Goal: Transaction & Acquisition: Book appointment/travel/reservation

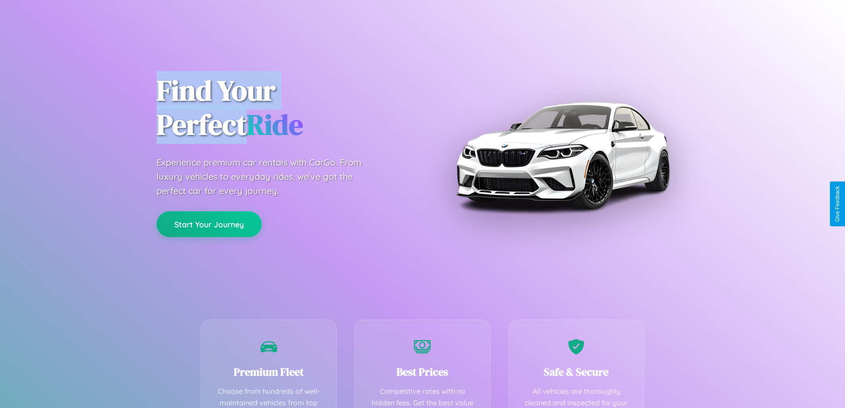
scroll to position [175, 0]
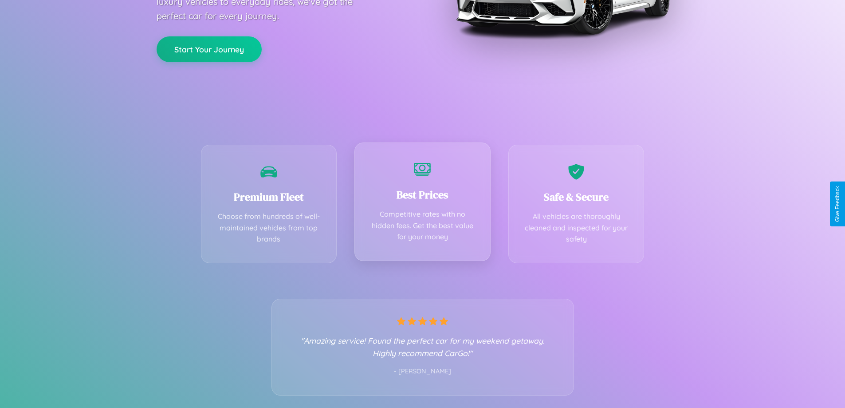
click at [422, 204] on div "Best Prices Competitive rates with no hidden fees. Get the best value for your …" at bounding box center [423, 201] width 136 height 118
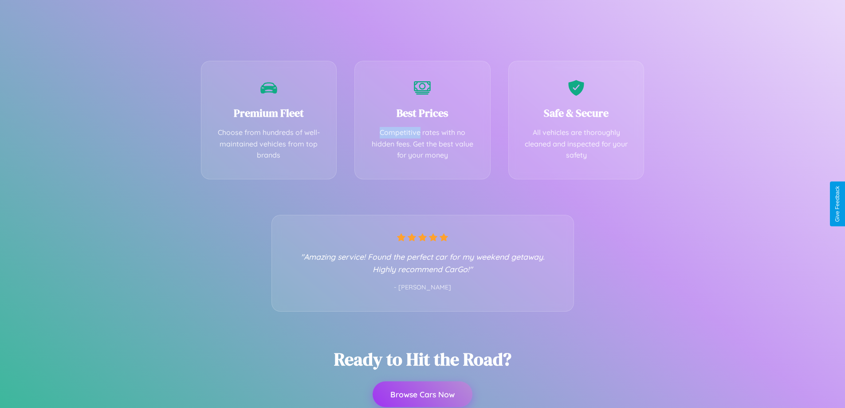
click at [422, 394] on button "Browse Cars Now" at bounding box center [423, 394] width 100 height 26
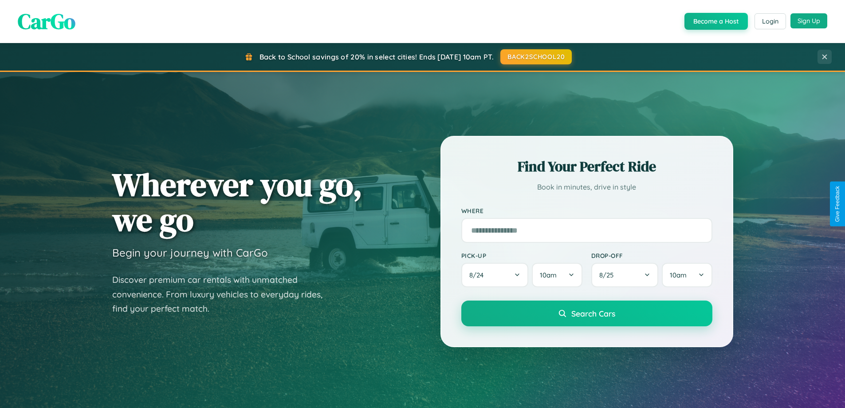
click at [809, 21] on button "Sign Up" at bounding box center [809, 20] width 37 height 15
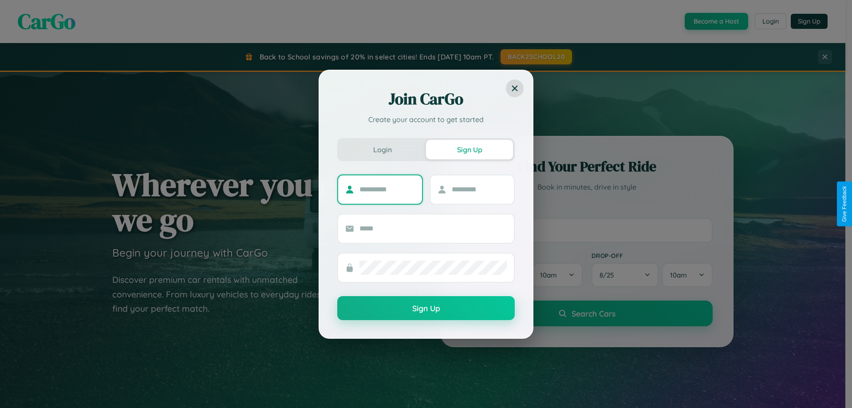
click at [387, 189] on input "text" at bounding box center [386, 189] width 55 height 14
type input "****"
click at [479, 189] on input "text" at bounding box center [479, 189] width 55 height 14
type input "*****"
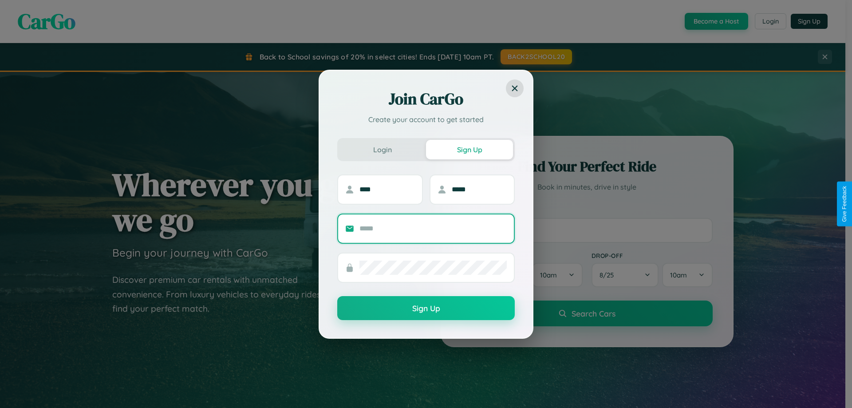
click at [433, 228] on input "text" at bounding box center [432, 228] width 147 height 14
type input "**********"
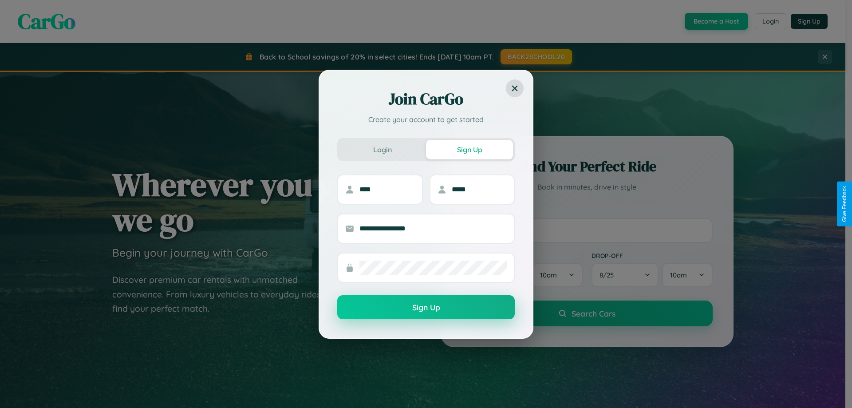
click at [426, 308] on button "Sign Up" at bounding box center [425, 307] width 177 height 24
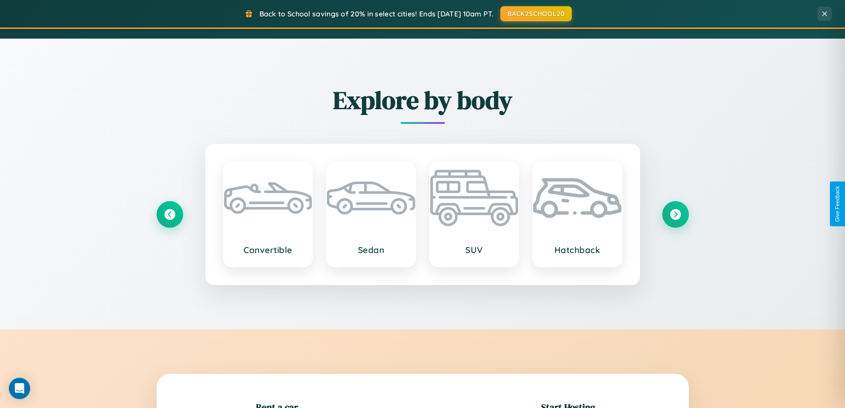
scroll to position [1040, 0]
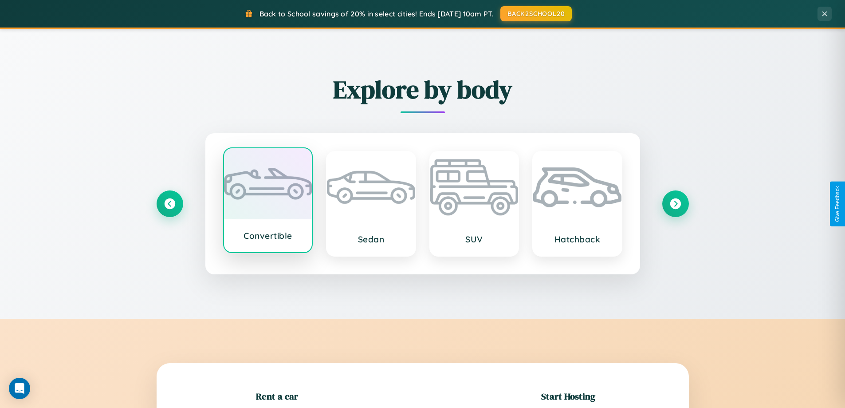
click at [268, 202] on div at bounding box center [268, 183] width 88 height 71
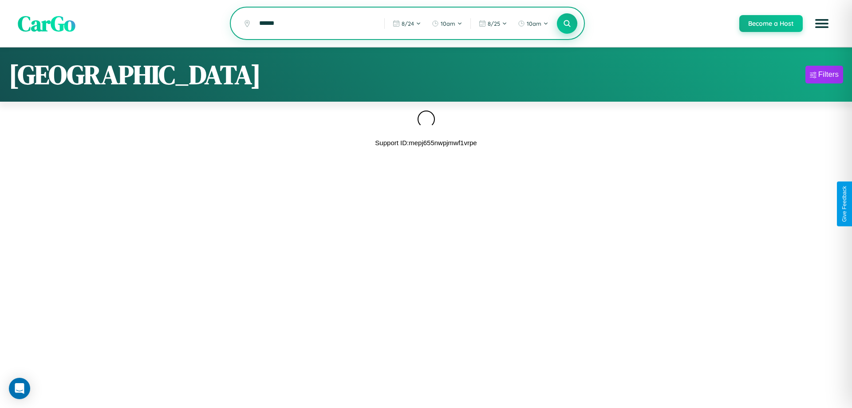
click at [567, 24] on icon at bounding box center [567, 23] width 8 height 8
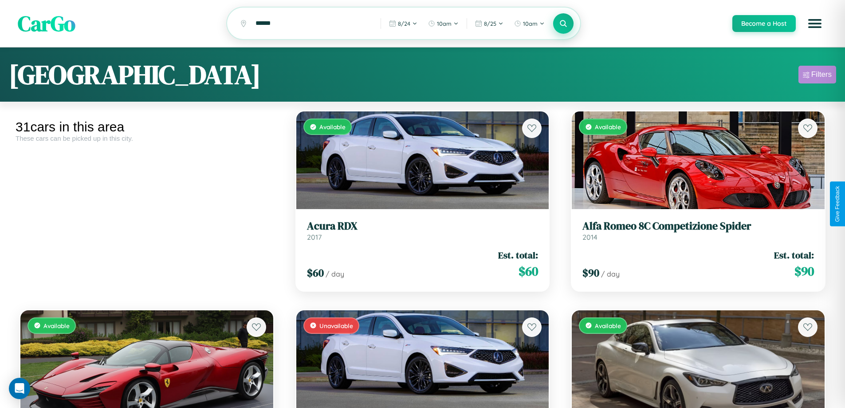
click at [817, 76] on div "Filters" at bounding box center [822, 74] width 20 height 9
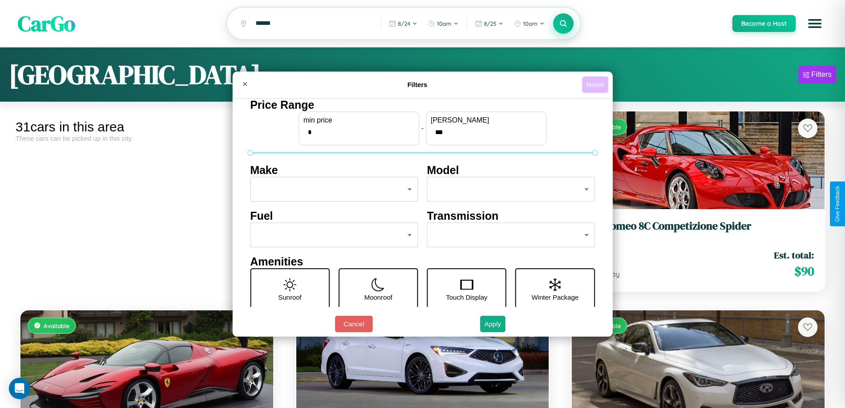
click at [596, 84] on button "Reset" at bounding box center [595, 84] width 26 height 16
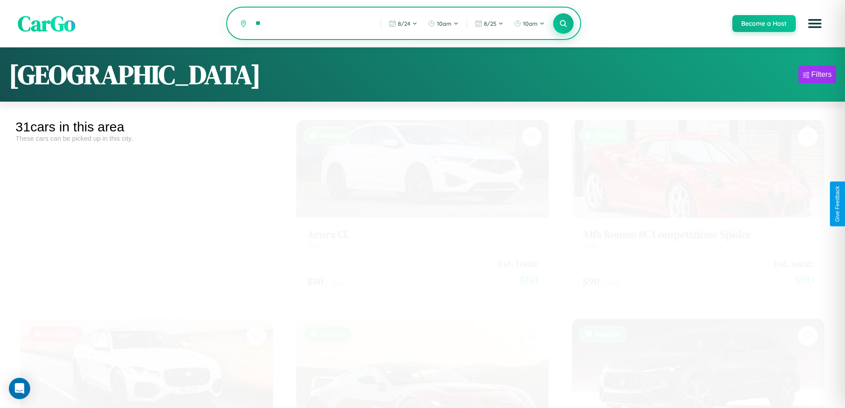
type input "*"
type input "****"
click at [563, 24] on icon at bounding box center [564, 23] width 8 height 8
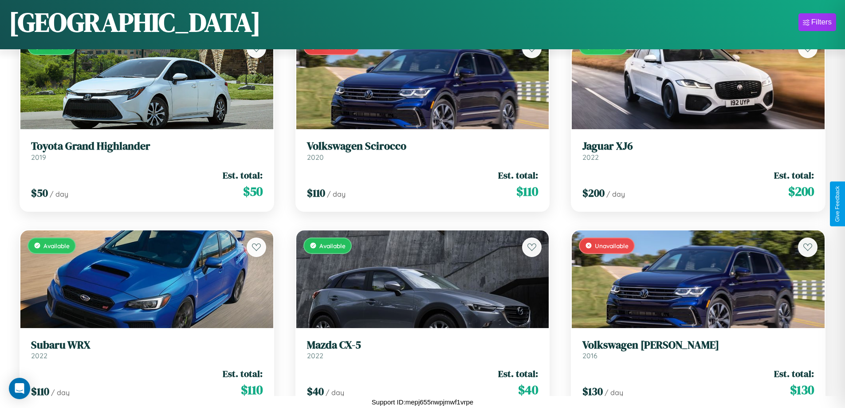
scroll to position [1317, 0]
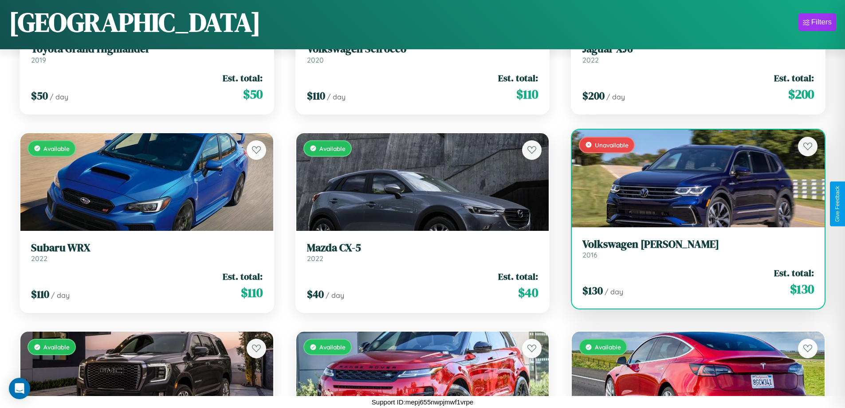
click at [693, 179] on div "Unavailable" at bounding box center [698, 179] width 253 height 98
click at [693, 178] on div "Unavailable" at bounding box center [698, 179] width 253 height 98
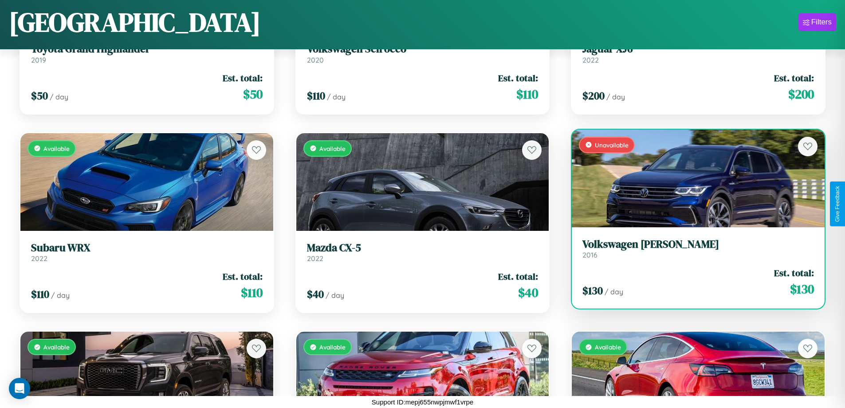
click at [693, 178] on div "Unavailable" at bounding box center [698, 179] width 253 height 98
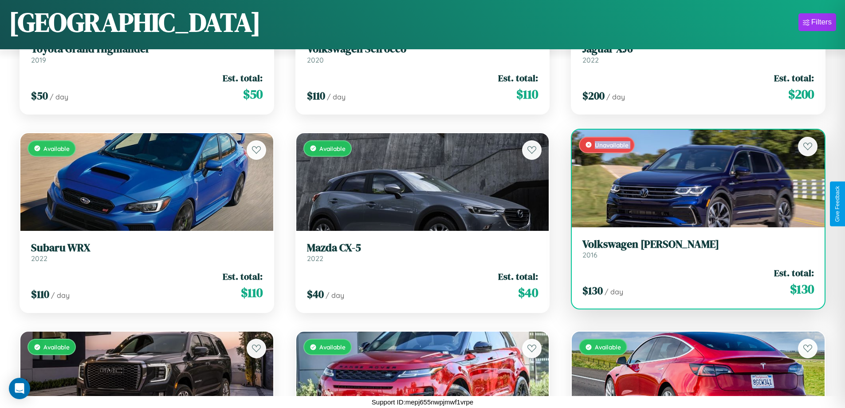
click at [693, 178] on div "Unavailable" at bounding box center [698, 179] width 253 height 98
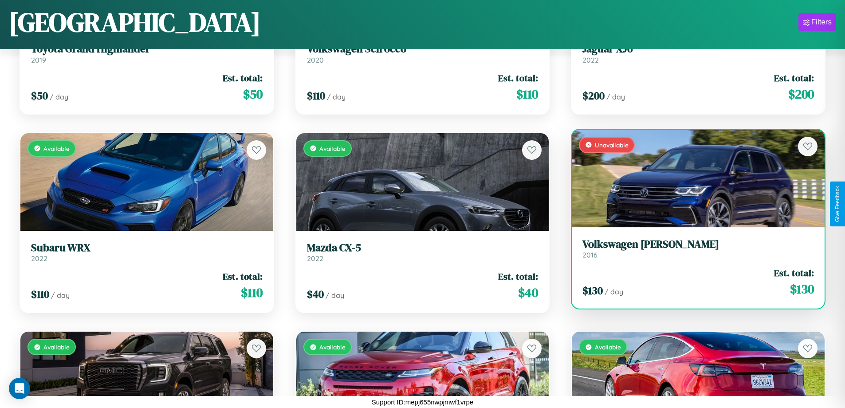
click at [693, 178] on div "Unavailable" at bounding box center [698, 179] width 253 height 98
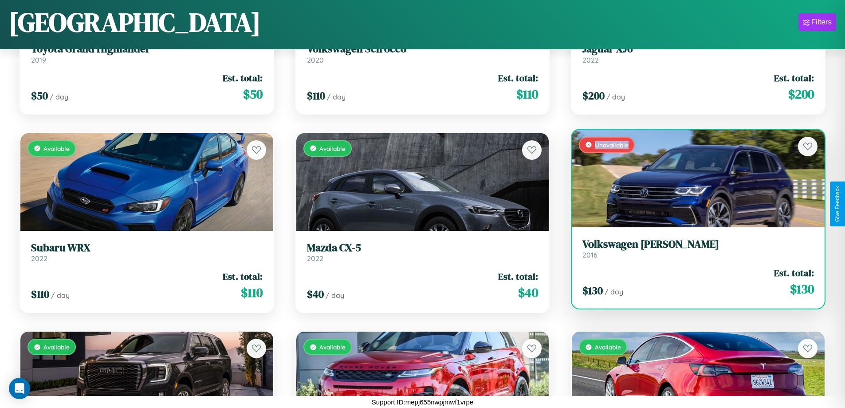
click at [693, 178] on div "Unavailable" at bounding box center [698, 179] width 253 height 98
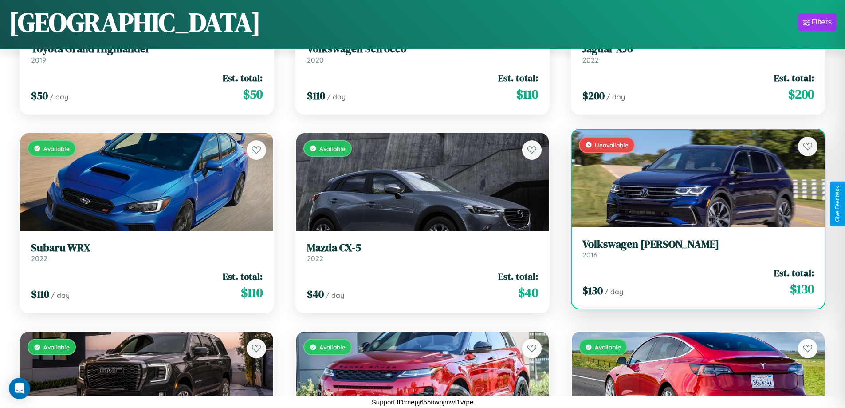
click at [693, 248] on h3 "Volkswagen Corrado" at bounding box center [699, 244] width 232 height 13
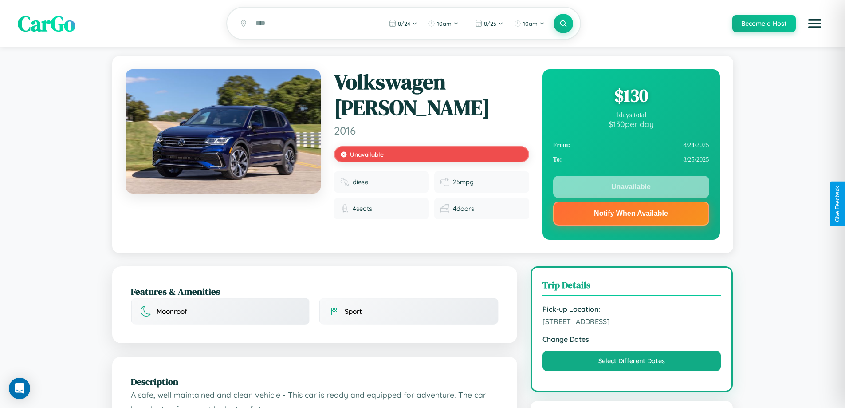
scroll to position [199, 0]
